Goal: Use online tool/utility: Utilize a website feature to perform a specific function

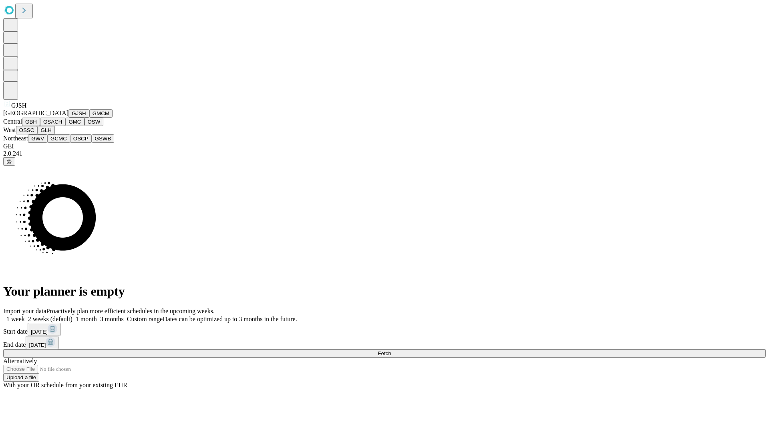
click at [68, 118] on button "GJSH" at bounding box center [78, 113] width 21 height 8
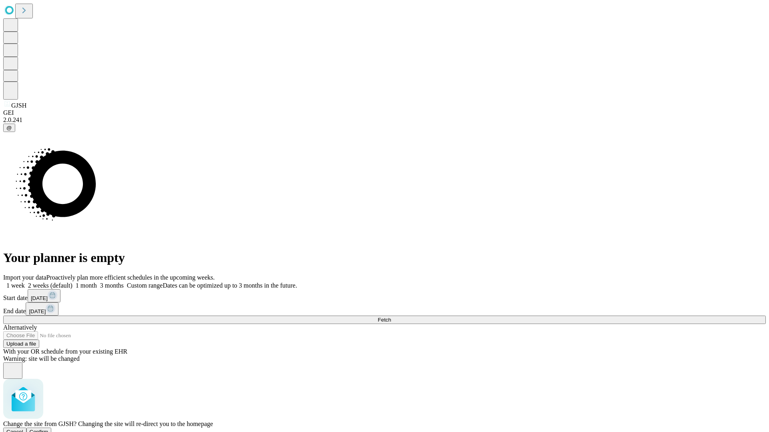
click at [48, 429] on span "Confirm" at bounding box center [39, 432] width 19 height 6
click at [72, 282] on label "2 weeks (default)" at bounding box center [49, 285] width 48 height 7
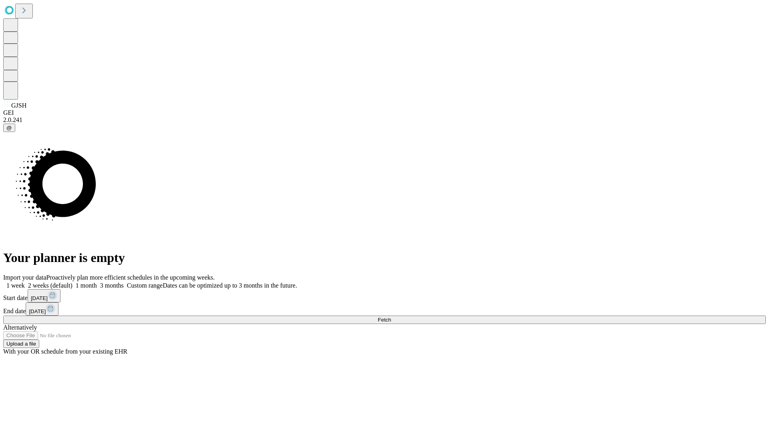
click at [391, 317] on span "Fetch" at bounding box center [384, 320] width 13 height 6
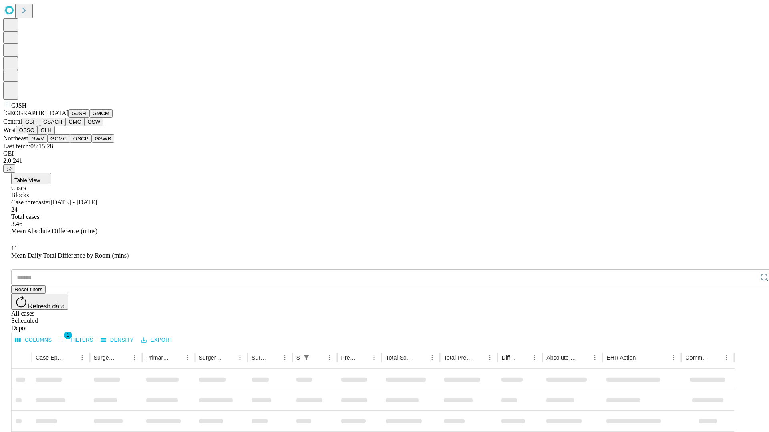
click at [89, 118] on button "GMCM" at bounding box center [100, 113] width 23 height 8
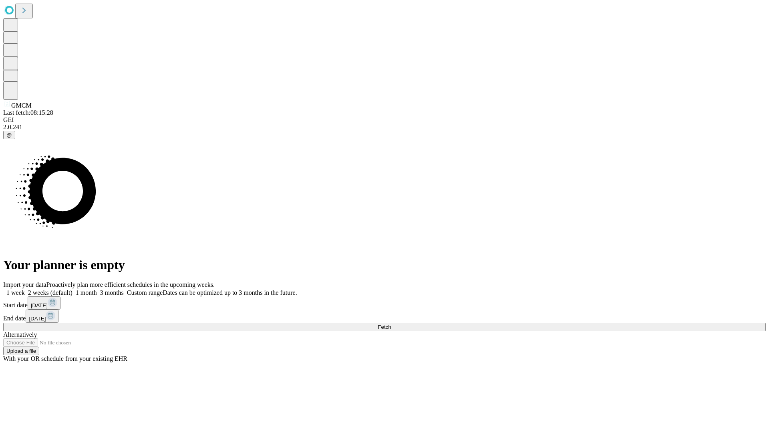
click at [72, 289] on label "2 weeks (default)" at bounding box center [49, 292] width 48 height 7
click at [391, 324] on span "Fetch" at bounding box center [384, 327] width 13 height 6
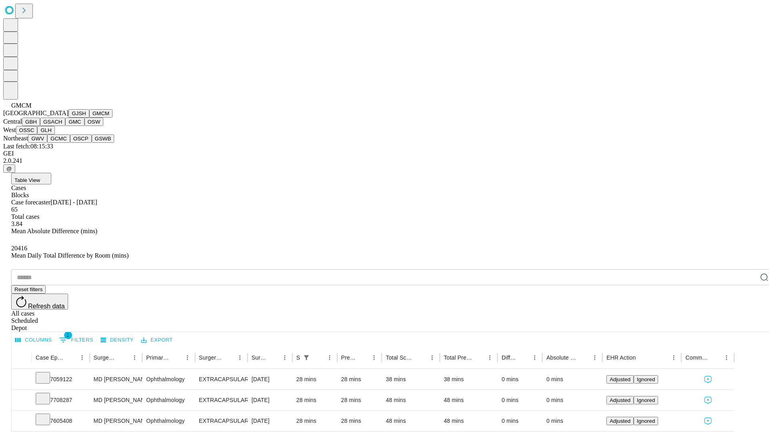
click at [40, 126] on button "GBH" at bounding box center [31, 122] width 18 height 8
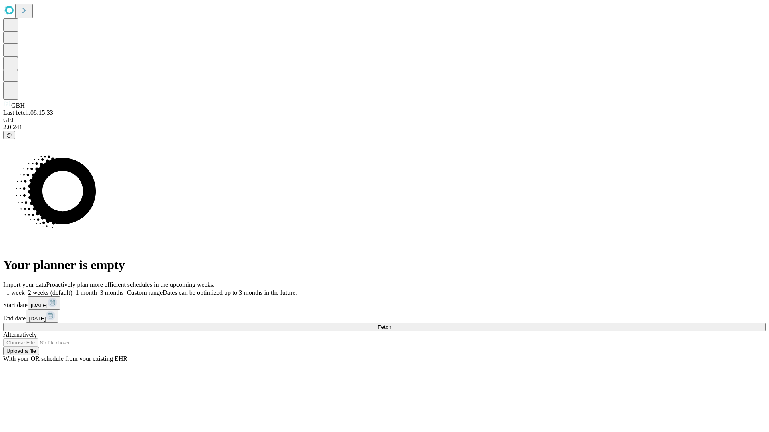
click at [72, 289] on label "2 weeks (default)" at bounding box center [49, 292] width 48 height 7
click at [391, 324] on span "Fetch" at bounding box center [384, 327] width 13 height 6
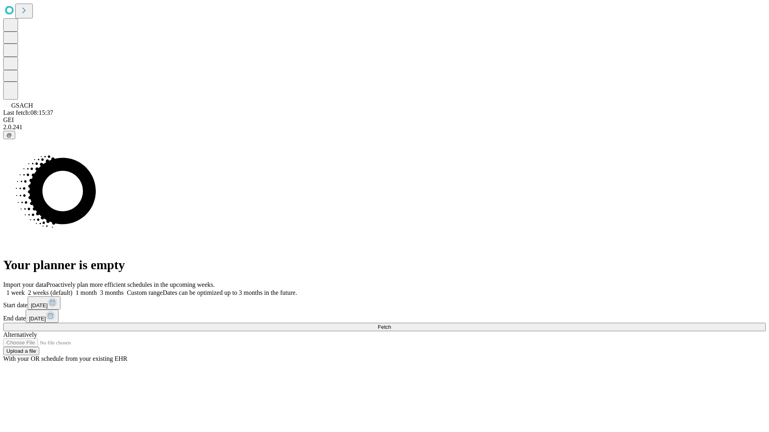
click at [72, 289] on label "2 weeks (default)" at bounding box center [49, 292] width 48 height 7
click at [391, 324] on span "Fetch" at bounding box center [384, 327] width 13 height 6
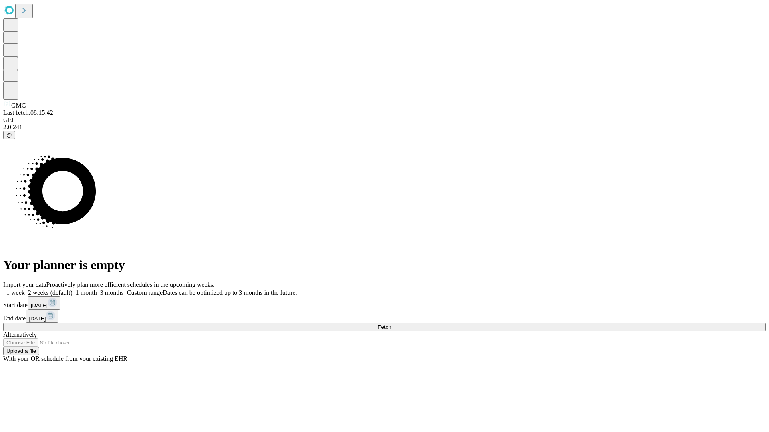
click at [72, 289] on label "2 weeks (default)" at bounding box center [49, 292] width 48 height 7
click at [391, 324] on span "Fetch" at bounding box center [384, 327] width 13 height 6
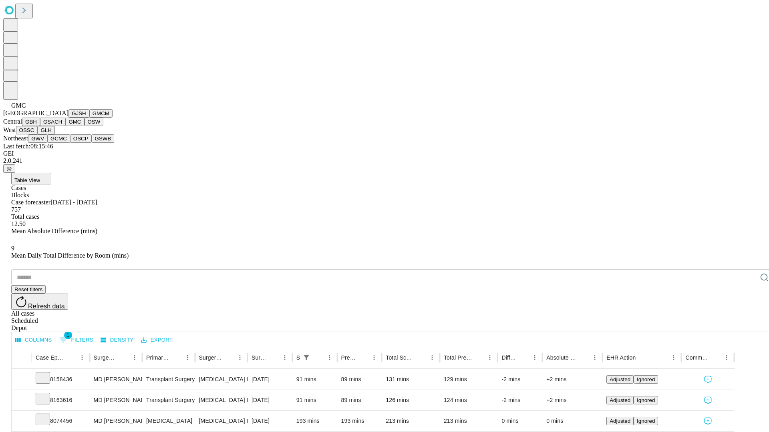
click at [84, 126] on button "OSW" at bounding box center [93, 122] width 19 height 8
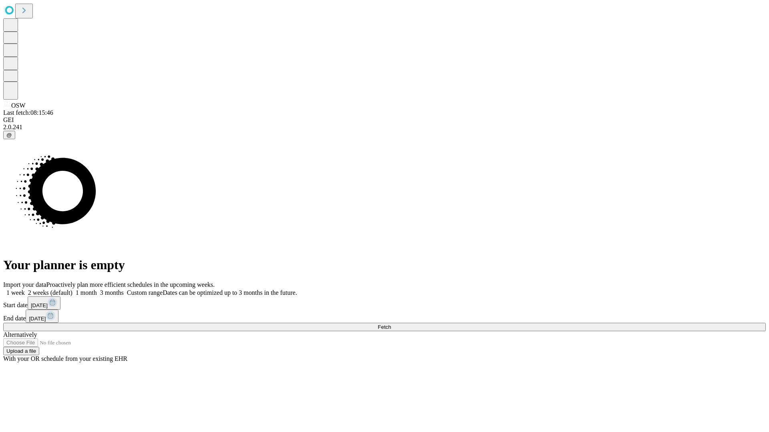
click at [72, 289] on label "2 weeks (default)" at bounding box center [49, 292] width 48 height 7
click at [391, 324] on span "Fetch" at bounding box center [384, 327] width 13 height 6
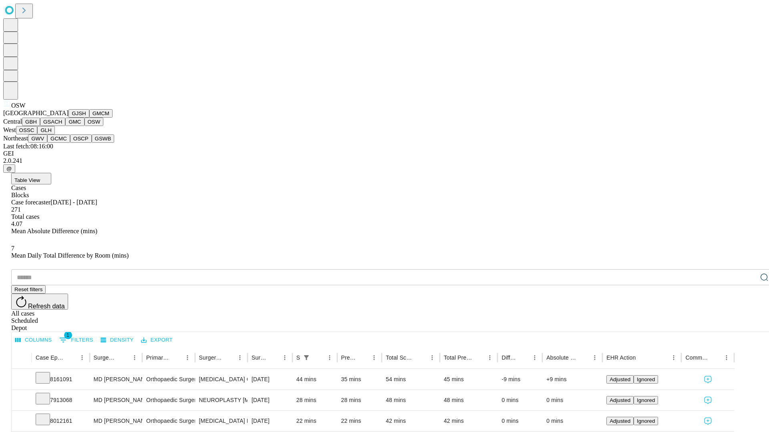
click at [38, 135] on button "OSSC" at bounding box center [27, 130] width 22 height 8
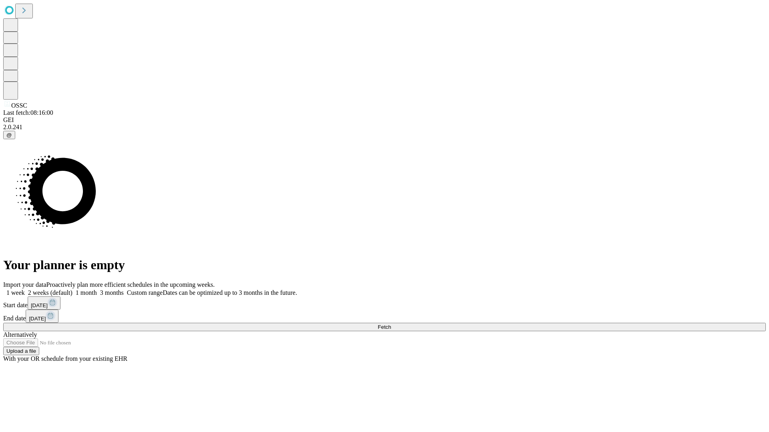
click at [72, 289] on label "2 weeks (default)" at bounding box center [49, 292] width 48 height 7
click at [391, 324] on span "Fetch" at bounding box center [384, 327] width 13 height 6
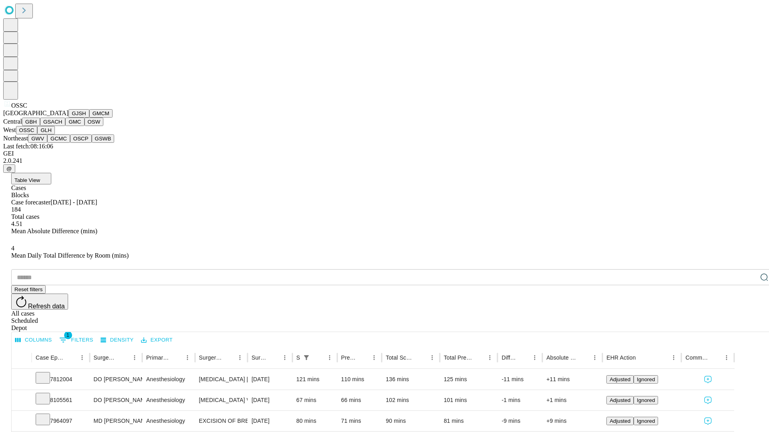
click at [54, 135] on button "GLH" at bounding box center [45, 130] width 17 height 8
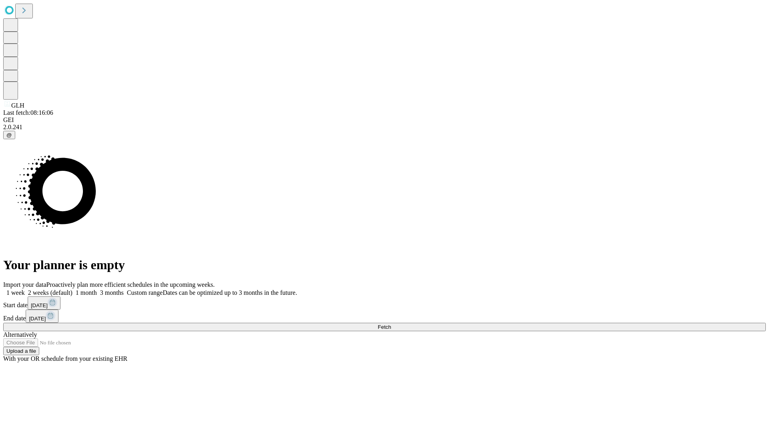
click at [72, 289] on label "2 weeks (default)" at bounding box center [49, 292] width 48 height 7
click at [391, 324] on span "Fetch" at bounding box center [384, 327] width 13 height 6
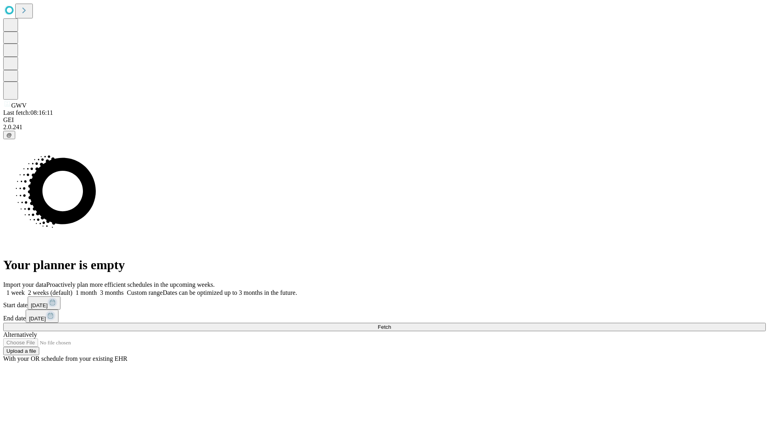
click at [72, 289] on label "2 weeks (default)" at bounding box center [49, 292] width 48 height 7
click at [391, 324] on span "Fetch" at bounding box center [384, 327] width 13 height 6
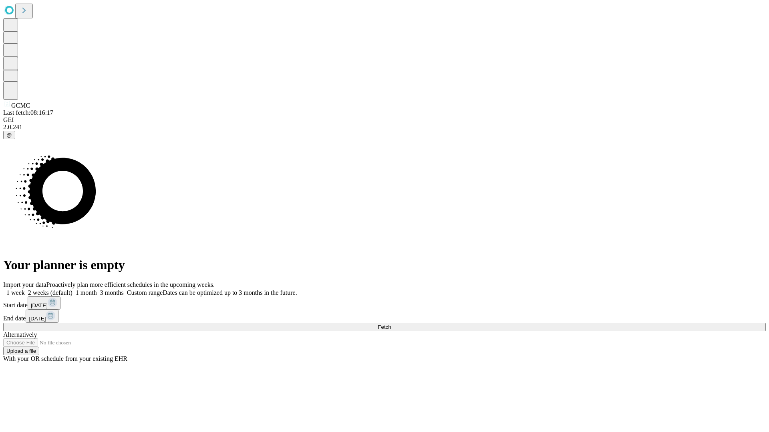
click at [72, 289] on label "2 weeks (default)" at bounding box center [49, 292] width 48 height 7
click at [391, 324] on span "Fetch" at bounding box center [384, 327] width 13 height 6
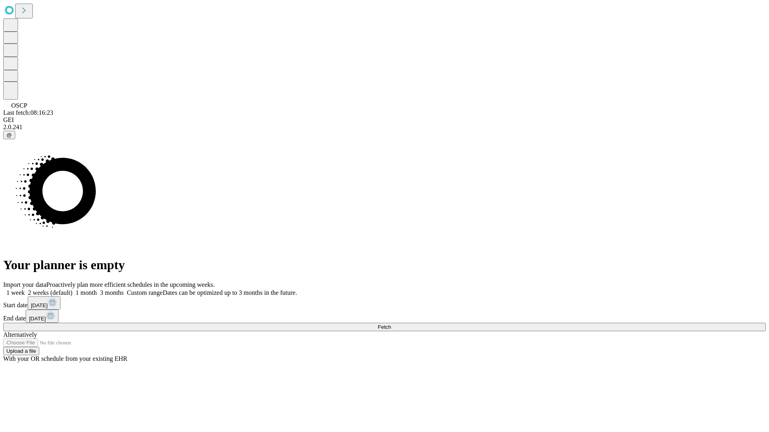
click at [72, 289] on label "2 weeks (default)" at bounding box center [49, 292] width 48 height 7
click at [391, 324] on span "Fetch" at bounding box center [384, 327] width 13 height 6
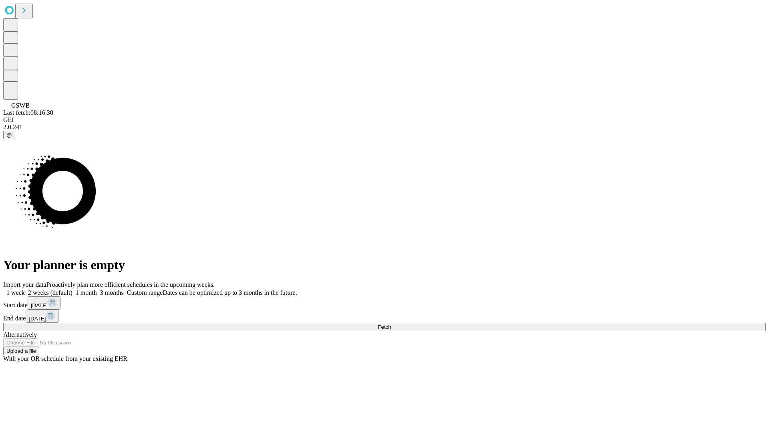
click at [72, 289] on label "2 weeks (default)" at bounding box center [49, 292] width 48 height 7
click at [391, 324] on span "Fetch" at bounding box center [384, 327] width 13 height 6
